Goal: Task Accomplishment & Management: Complete application form

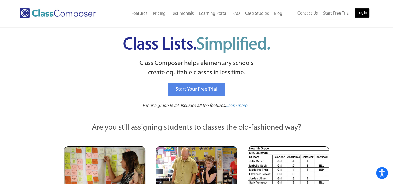
click at [361, 14] on link "Log In" at bounding box center [361, 13] width 15 height 10
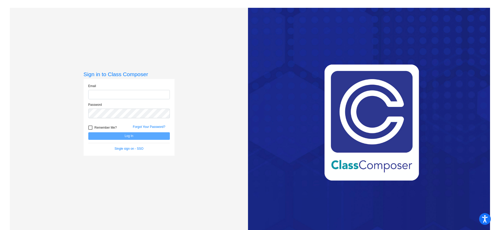
type input "[PERSON_NAME][EMAIL_ADDRESS][PERSON_NAME][DOMAIN_NAME]"
click at [133, 137] on button "Log In" at bounding box center [128, 136] width 81 height 8
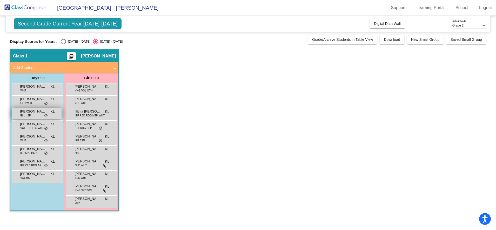
click at [29, 111] on span "[PERSON_NAME]" at bounding box center [33, 111] width 26 height 5
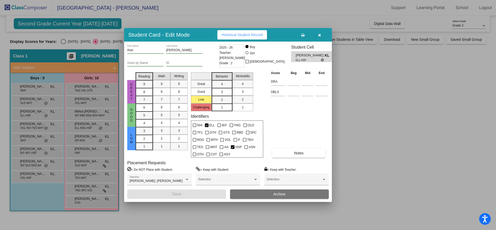
click at [260, 193] on button "Archive" at bounding box center [279, 193] width 99 height 9
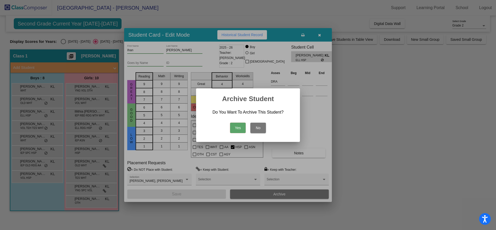
click at [236, 129] on button "Yes" at bounding box center [238, 127] width 16 height 10
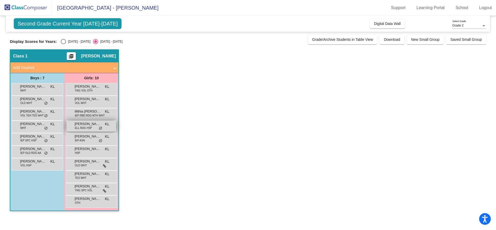
click at [88, 127] on span "ELL RDG HSP" at bounding box center [83, 128] width 17 height 4
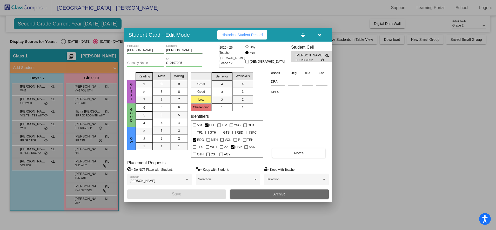
click at [258, 193] on button "Archive" at bounding box center [279, 193] width 99 height 9
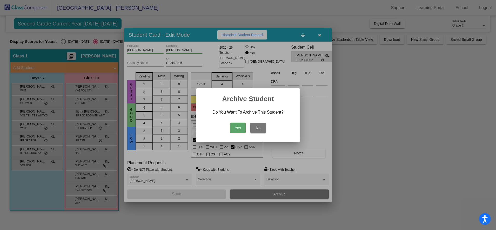
click at [238, 125] on button "Yes" at bounding box center [238, 127] width 16 height 10
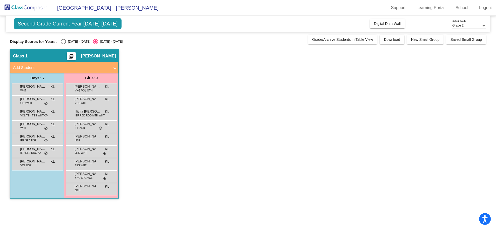
click at [94, 66] on mat-panel-title "Add Student" at bounding box center [61, 68] width 97 height 6
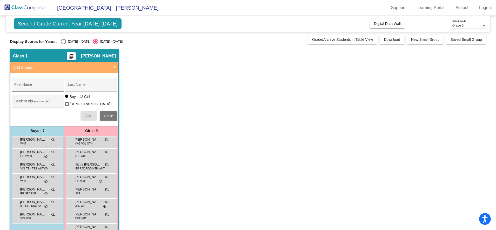
click at [27, 83] on div "First Name" at bounding box center [37, 86] width 47 height 11
type input "[PERSON_NAME]"
click at [75, 89] on div "Last Name" at bounding box center [91, 86] width 47 height 11
type input "[PERSON_NAME]"
click at [81, 98] on div at bounding box center [81, 95] width 3 height 3
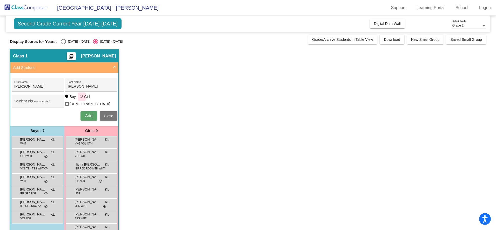
click at [81, 99] on input "Girl" at bounding box center [81, 99] width 0 height 0
radio input "true"
click at [87, 113] on span "Add" at bounding box center [88, 115] width 7 height 4
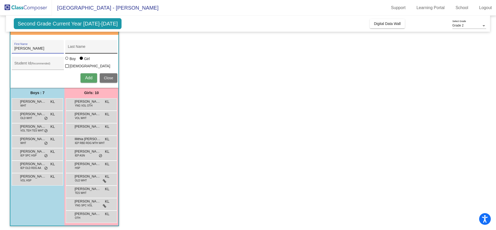
type input "[PERSON_NAME]"
click at [76, 49] on input "Last Name" at bounding box center [91, 48] width 47 height 4
type input "[PERSON_NAME]"
click at [89, 75] on span "Add" at bounding box center [88, 77] width 7 height 4
type input "[PERSON_NAME]"
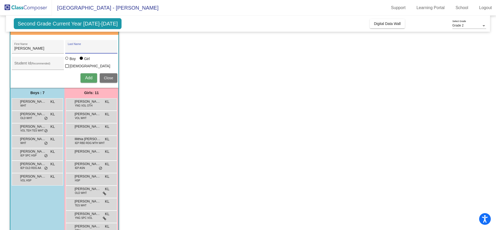
click at [75, 47] on input "Last Name" at bounding box center [91, 48] width 47 height 4
type input "[PERSON_NAME]"
click at [66, 60] on div at bounding box center [66, 58] width 3 height 3
click at [67, 61] on input "Boy" at bounding box center [67, 61] width 0 height 0
radio input "true"
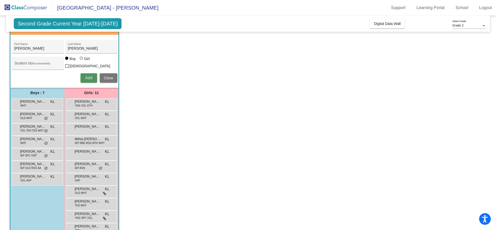
click at [88, 77] on span "Add" at bounding box center [88, 77] width 7 height 4
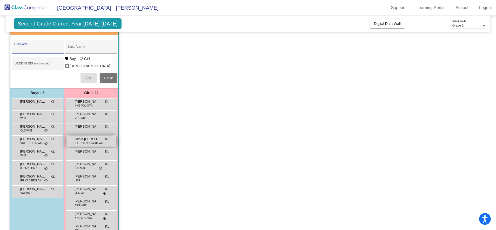
scroll to position [50, 0]
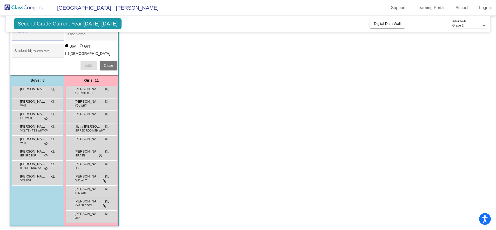
click at [110, 63] on span "Close" at bounding box center [108, 65] width 9 height 4
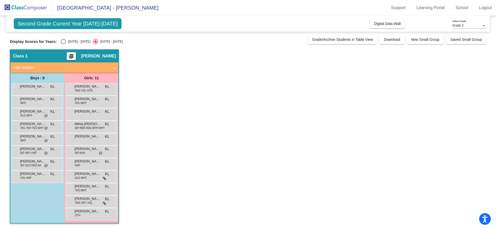
scroll to position [0, 0]
